Goal: Task Accomplishment & Management: Complete application form

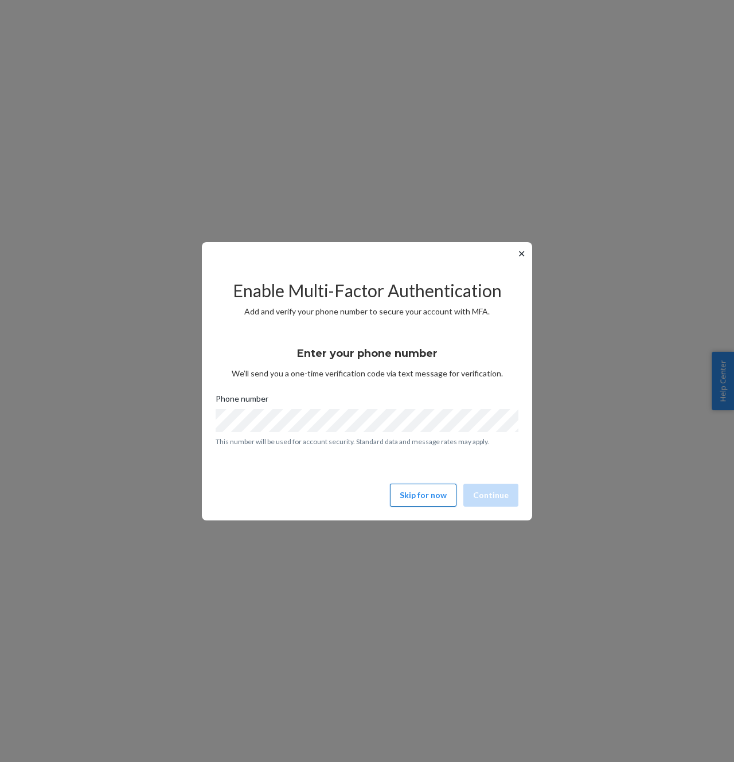
click at [422, 497] on button "Skip for now" at bounding box center [423, 495] width 67 height 23
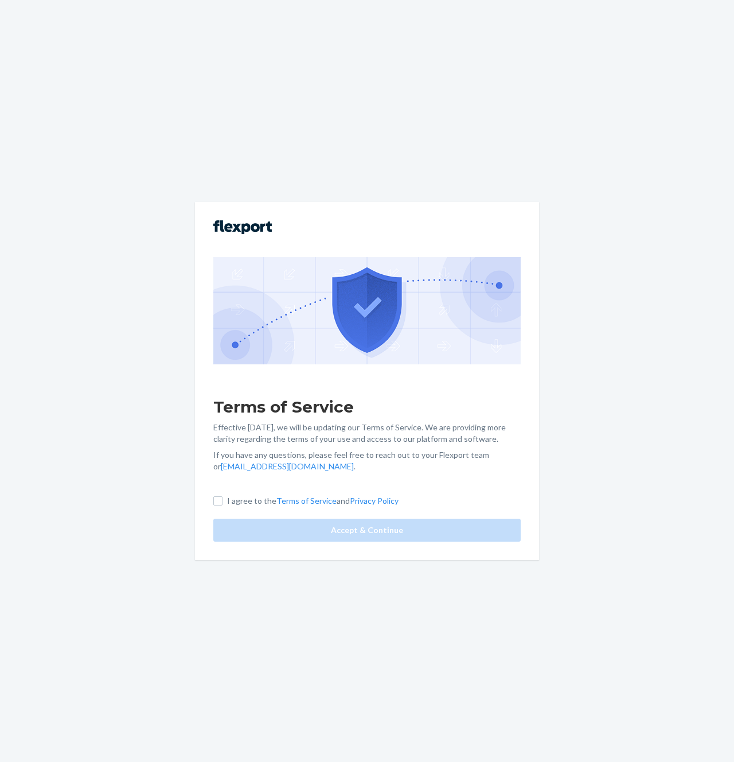
click at [239, 497] on p "I agree to the Terms of Service and Privacy Policy" at bounding box center [313, 500] width 172 height 11
click at [223, 497] on input "I agree to the Terms of Service and Privacy Policy" at bounding box center [217, 500] width 9 height 9
checkbox input "true"
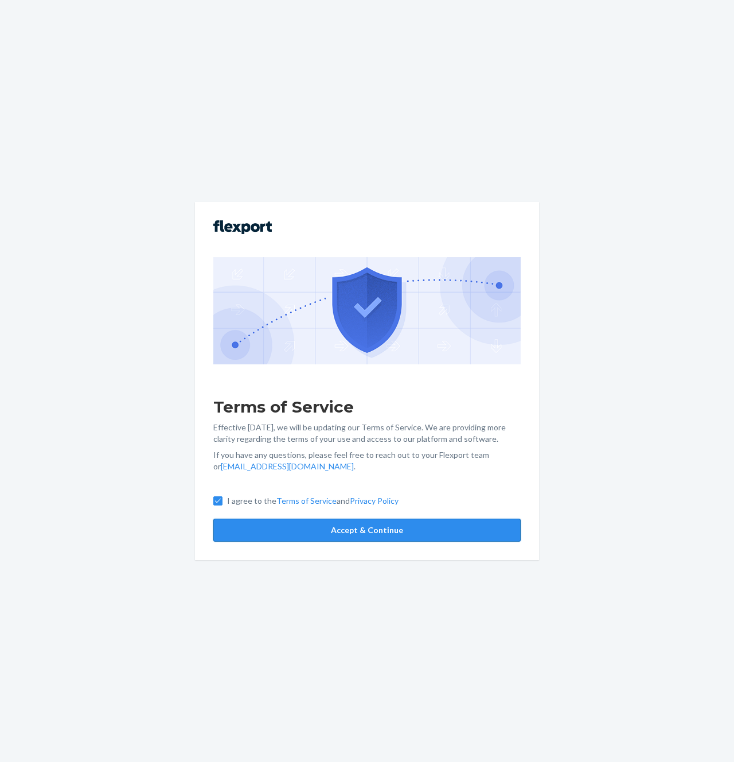
click at [258, 523] on button "Accept & Continue" at bounding box center [366, 530] width 307 height 23
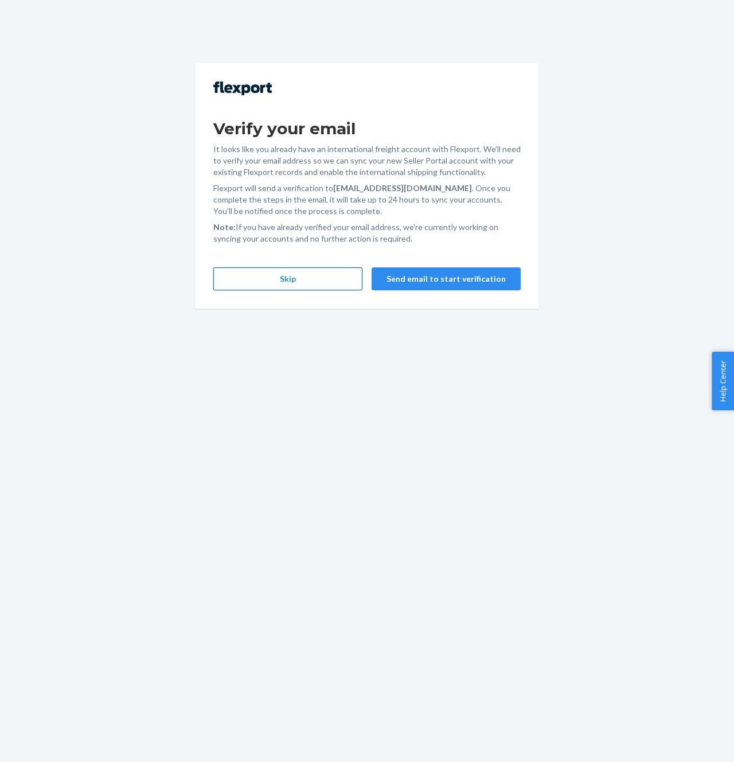
click at [285, 283] on button "Skip" at bounding box center [287, 278] width 149 height 23
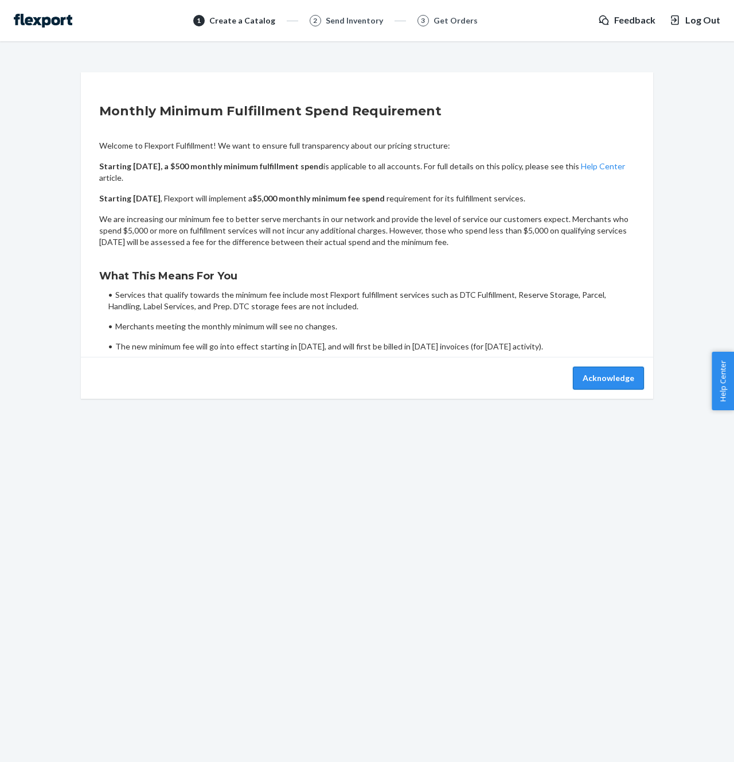
click at [602, 367] on button "Acknowledge" at bounding box center [608, 378] width 71 height 23
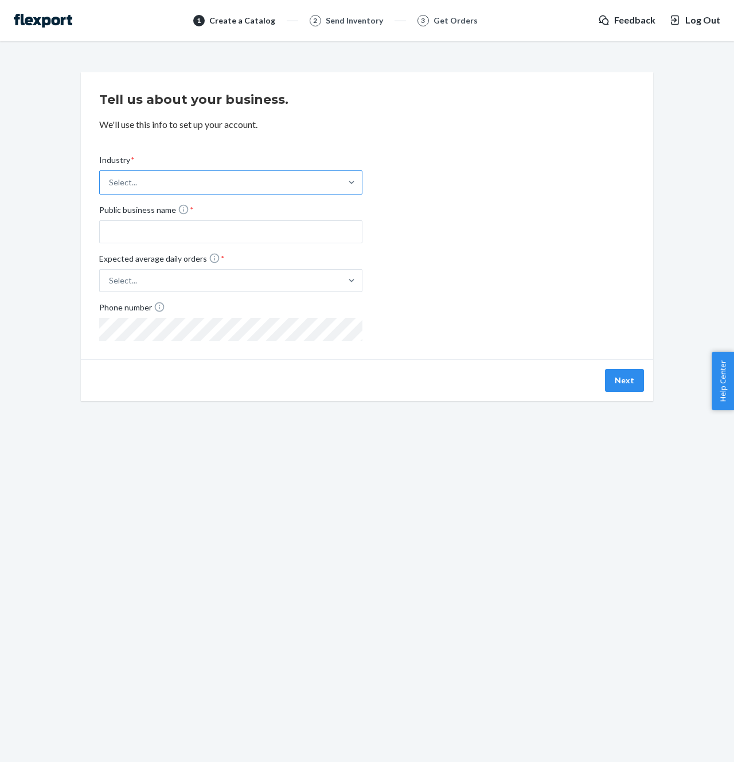
click at [244, 186] on div "Select..." at bounding box center [220, 182] width 241 height 23
click at [110, 186] on input "Industry * Select..." at bounding box center [109, 182] width 1 height 11
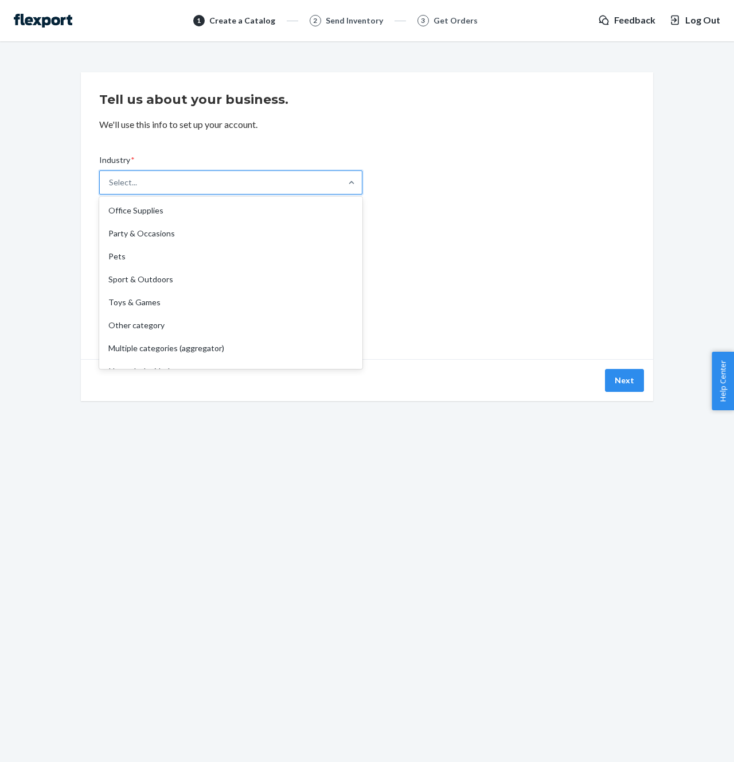
scroll to position [268, 0]
click at [194, 184] on div "Select..." at bounding box center [220, 182] width 241 height 23
click at [110, 184] on input "Industry * option Apparel focused, 1 of 19. 19 results available. Use Up and Do…" at bounding box center [109, 182] width 1 height 11
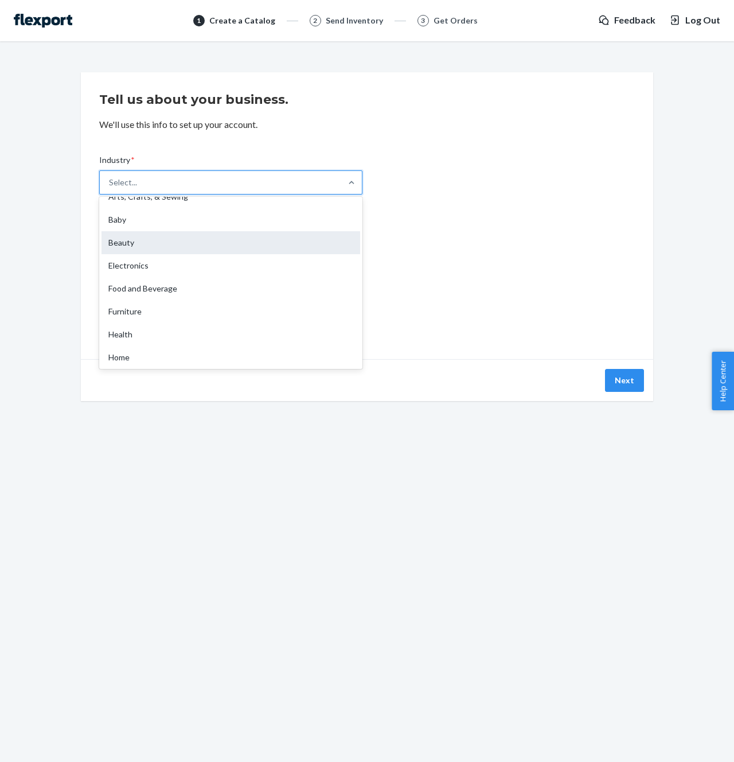
scroll to position [0, 0]
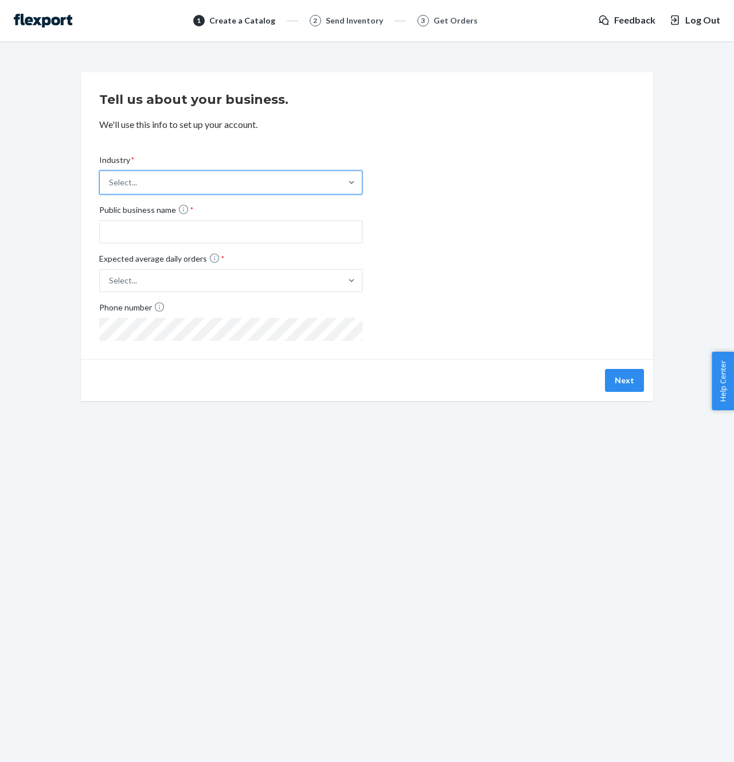
click at [182, 182] on div "Select..." at bounding box center [220, 182] width 241 height 23
click at [110, 182] on input "Industry * 0 results available. Select is focused ,type to refine list, press D…" at bounding box center [109, 182] width 1 height 11
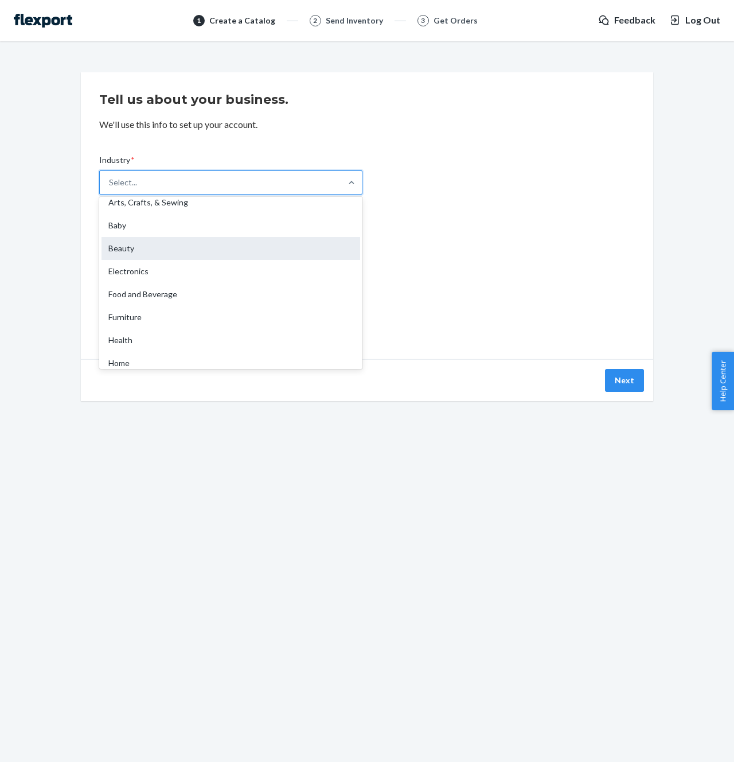
click at [145, 251] on div "Beauty" at bounding box center [231, 248] width 259 height 23
click at [110, 188] on input "Industry * option Beauty focused, 4 of 19. 19 results available. Use Up and Dow…" at bounding box center [109, 182] width 1 height 11
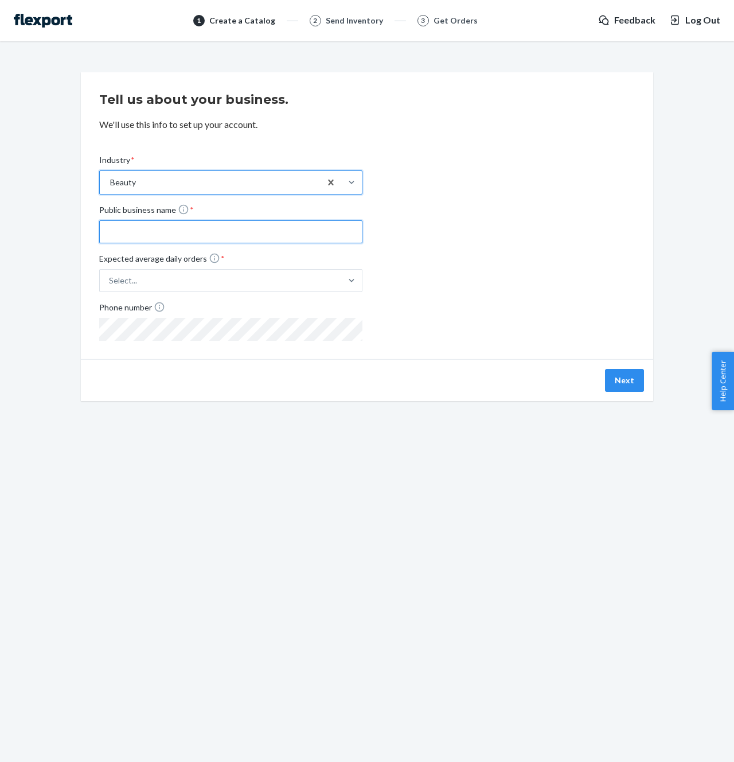
click at [211, 231] on input "Public business name *" at bounding box center [230, 231] width 263 height 23
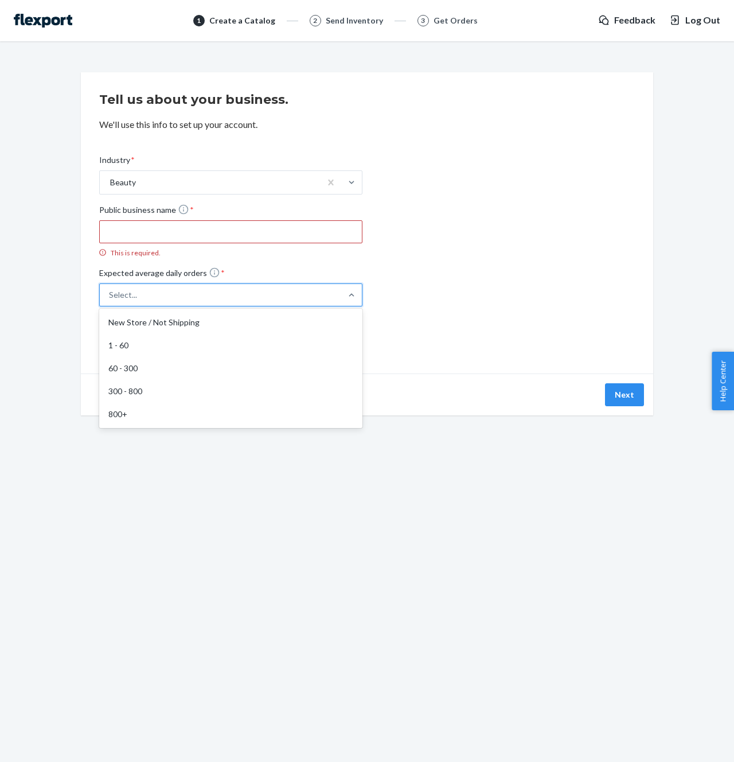
click at [181, 286] on div "Select..." at bounding box center [220, 295] width 241 height 21
click at [52, 295] on input "Expected average daily orders * option New Store / Not Shipping focused, 1 of 5…" at bounding box center [52, 295] width 0 height 0
click at [433, 300] on div "Industry * Beauty Public business name * This is required. Expected average dai…" at bounding box center [367, 245] width 536 height 219
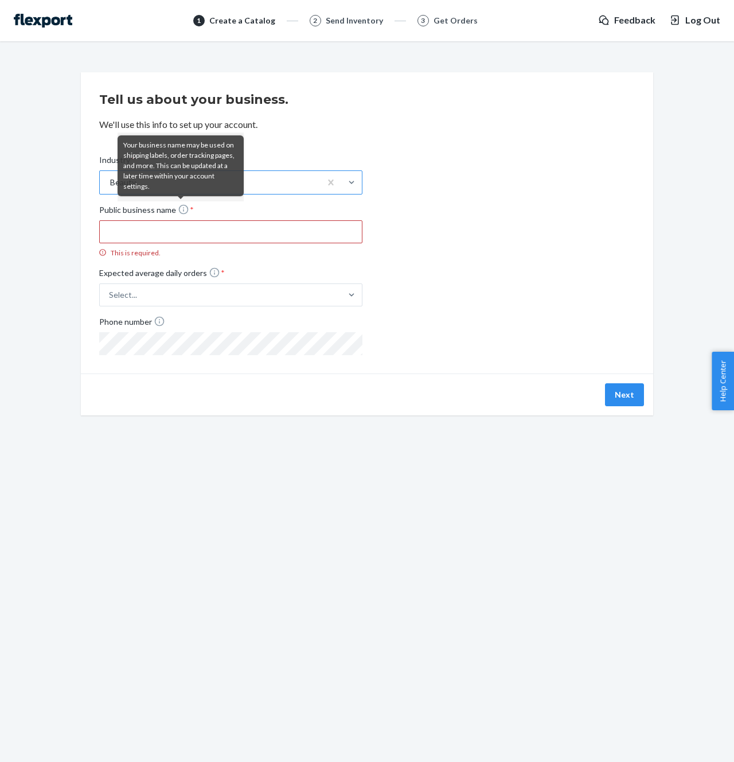
click at [110, 181] on div "Beauty" at bounding box center [123, 182] width 26 height 11
click at [110, 181] on input "Industry * Beauty" at bounding box center [109, 182] width 1 height 11
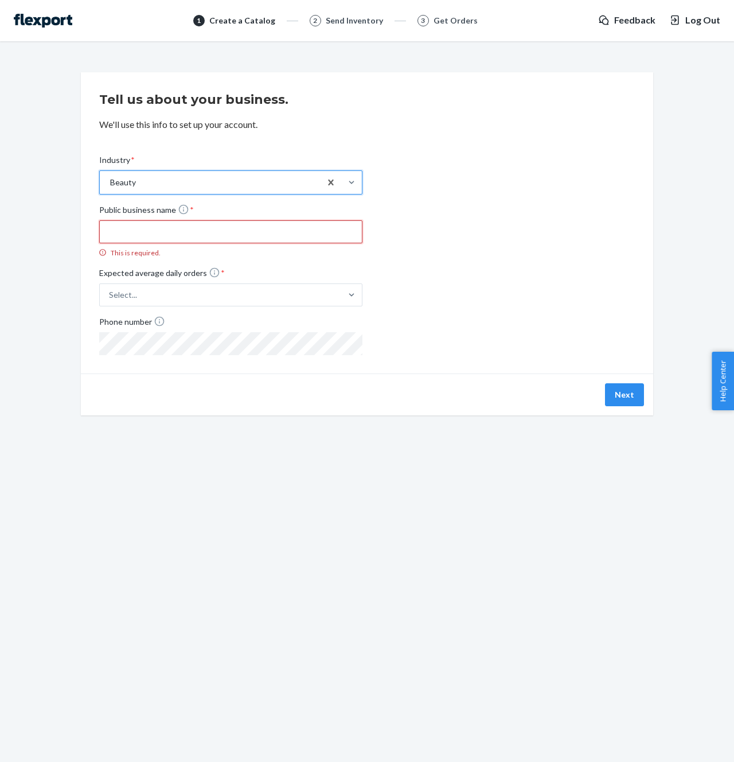
click at [165, 231] on input "Public business name * This is required." at bounding box center [230, 231] width 263 height 23
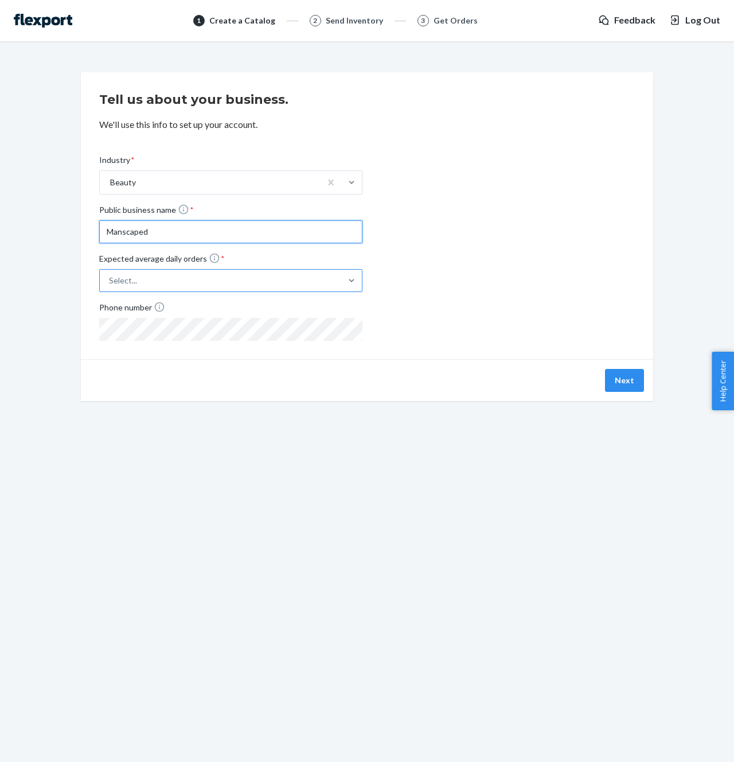
type input "Manscaped"
click at [184, 279] on div "Select..." at bounding box center [220, 280] width 241 height 21
click at [52, 280] on input "Expected average daily orders * Select..." at bounding box center [52, 280] width 0 height 0
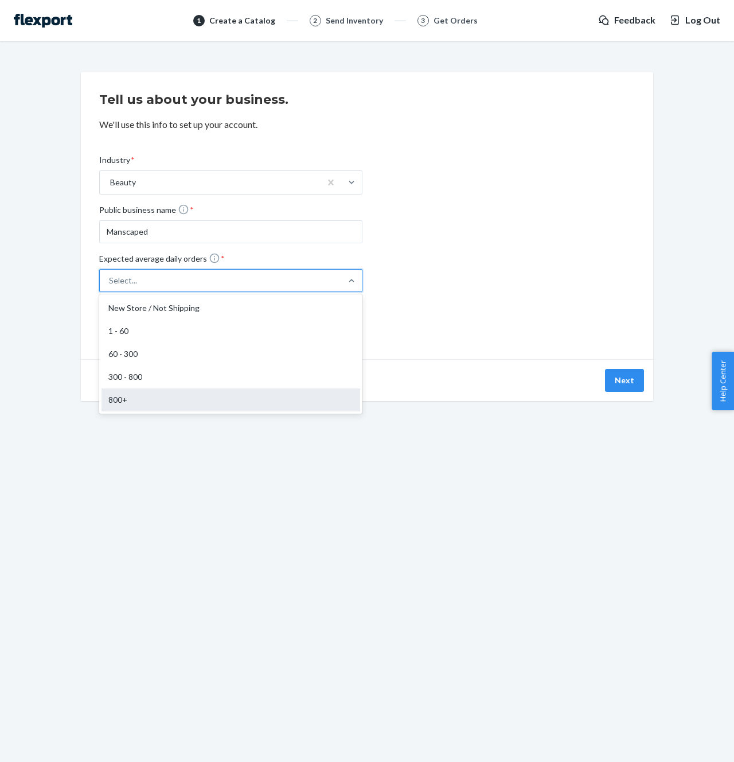
click at [133, 398] on div "800+" at bounding box center [231, 399] width 259 height 23
click at [52, 280] on input "Expected average daily orders * option 800+ focused, 5 of 5. 5 results availabl…" at bounding box center [52, 280] width 0 height 0
click at [165, 306] on div "Phone number" at bounding box center [230, 309] width 263 height 17
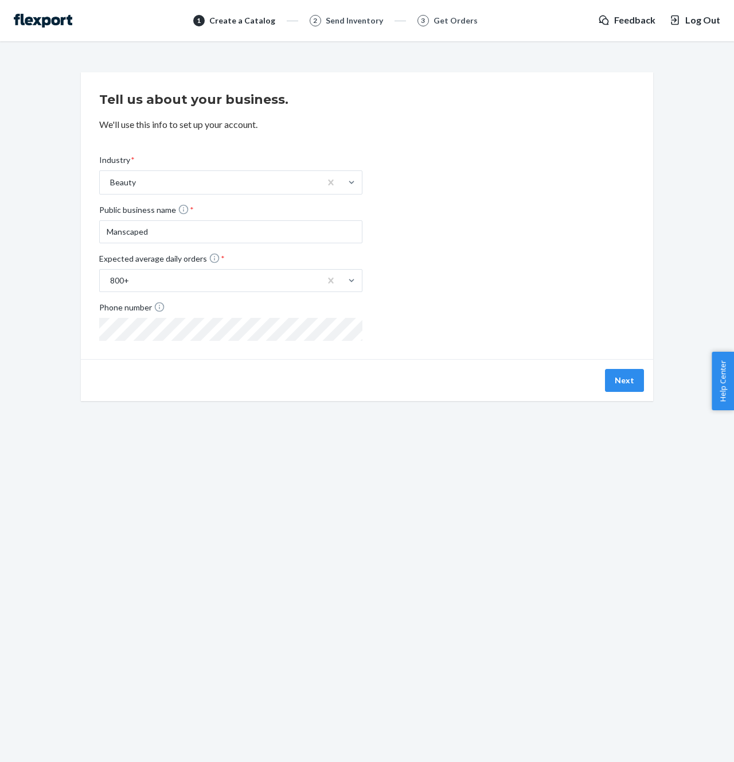
click at [452, 214] on div "Industry * Beauty Public business name * Manscaped Expected average daily order…" at bounding box center [367, 238] width 536 height 205
click at [632, 378] on button "Next" at bounding box center [624, 380] width 39 height 23
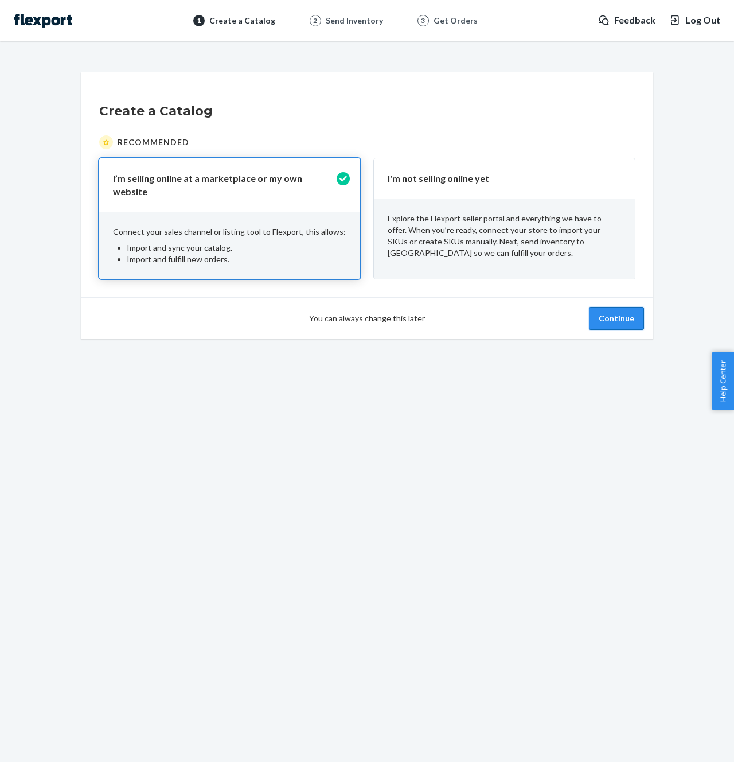
click at [606, 310] on button "Continue" at bounding box center [616, 318] width 55 height 23
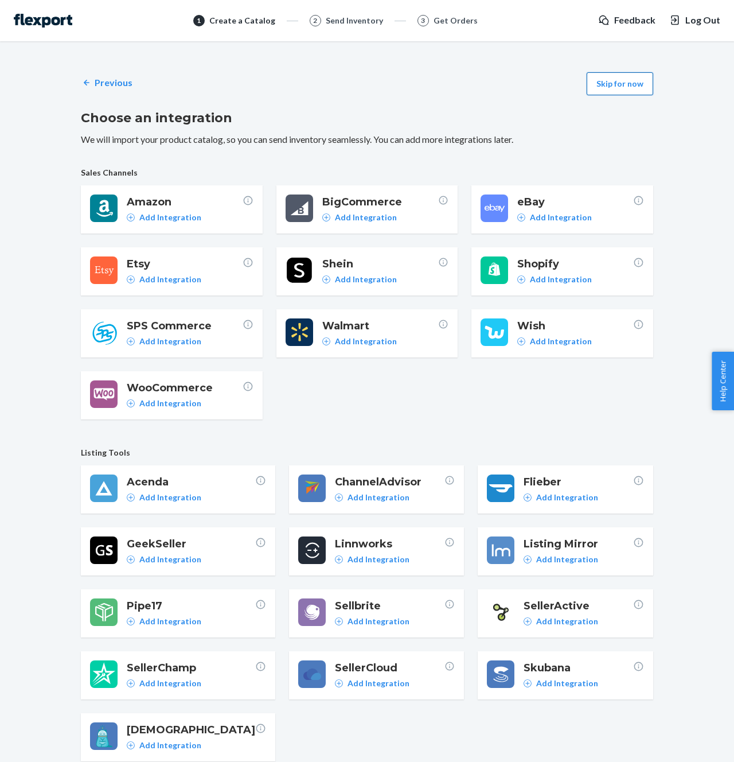
click at [630, 93] on button "Skip for now" at bounding box center [620, 83] width 67 height 23
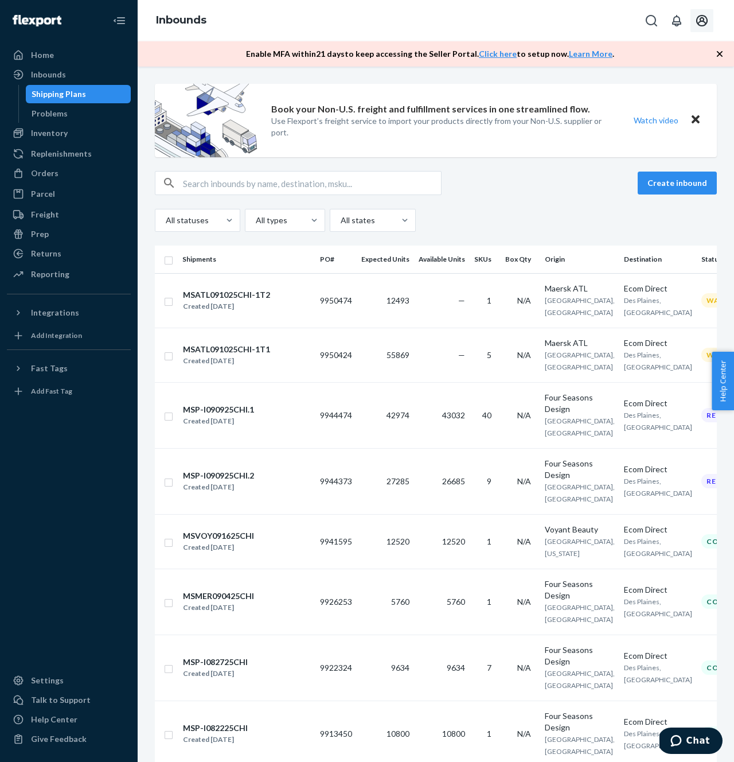
click at [703, 26] on icon "Open account menu" at bounding box center [701, 20] width 11 height 11
click at [644, 124] on div "Log out" at bounding box center [671, 134] width 86 height 21
